Goal: Find specific page/section: Find specific page/section

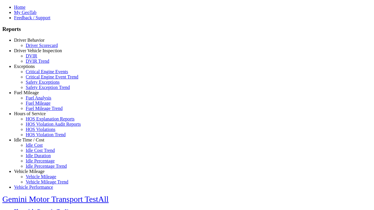
click at [34, 69] on link "Exceptions" at bounding box center [24, 66] width 21 height 5
click at [38, 85] on link "Safety Exceptions" at bounding box center [43, 82] width 34 height 5
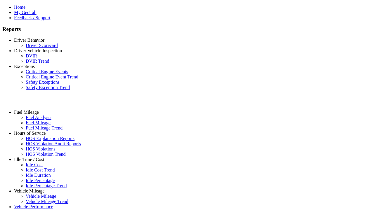
select select "**********"
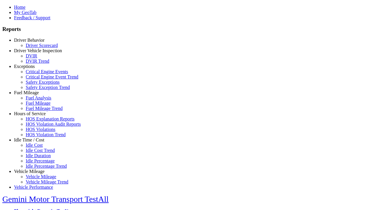
type input "**********"
